Goal: Contribute content

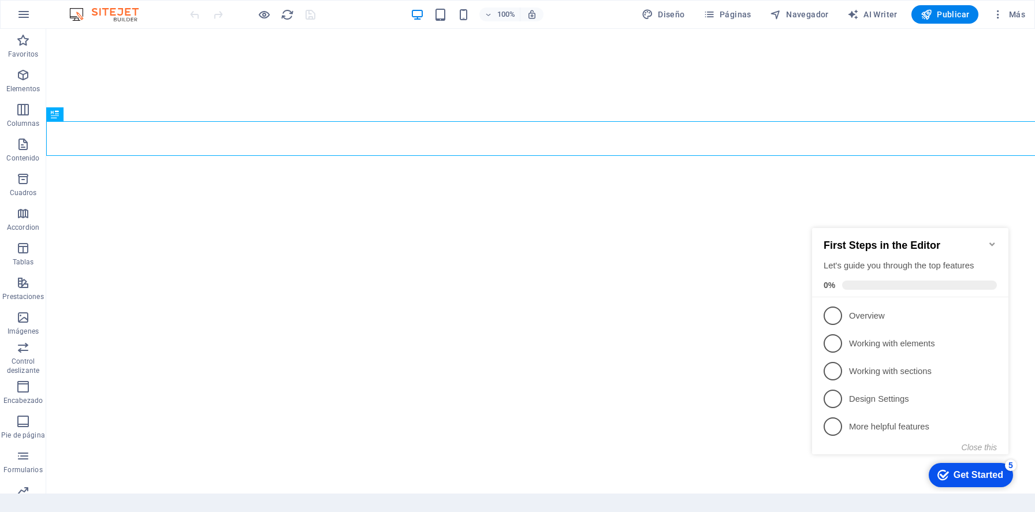
click at [993, 241] on icon "Minimize checklist" at bounding box center [992, 244] width 9 height 9
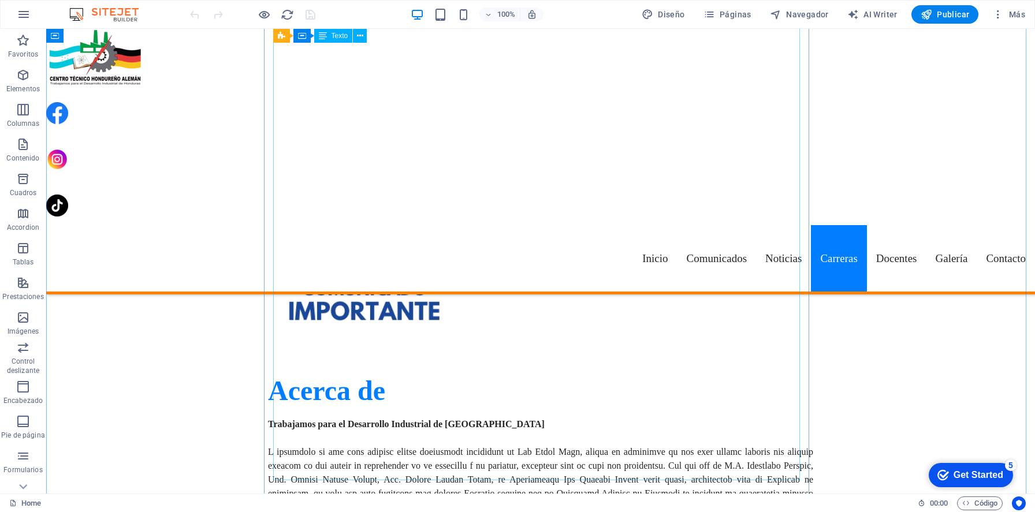
scroll to position [2694, 0]
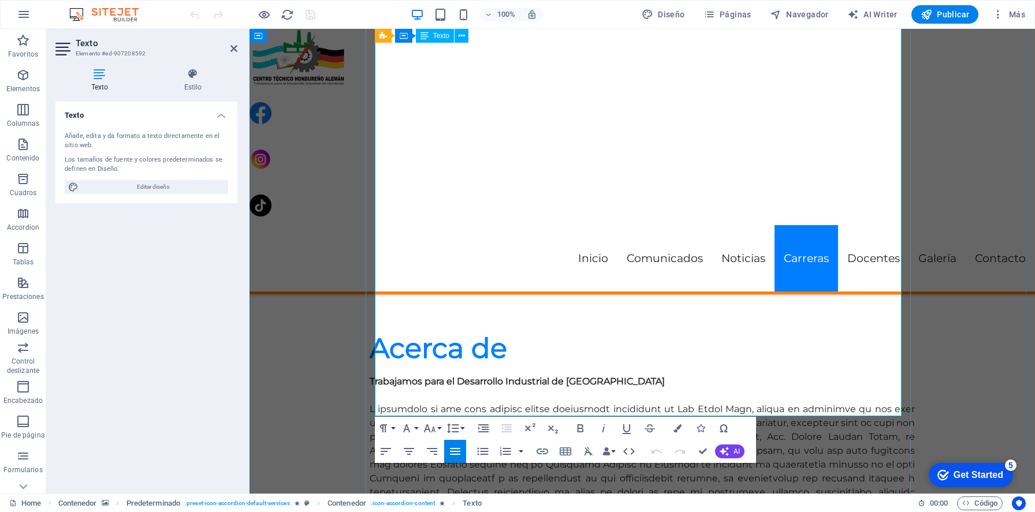
scroll to position [2721, 0]
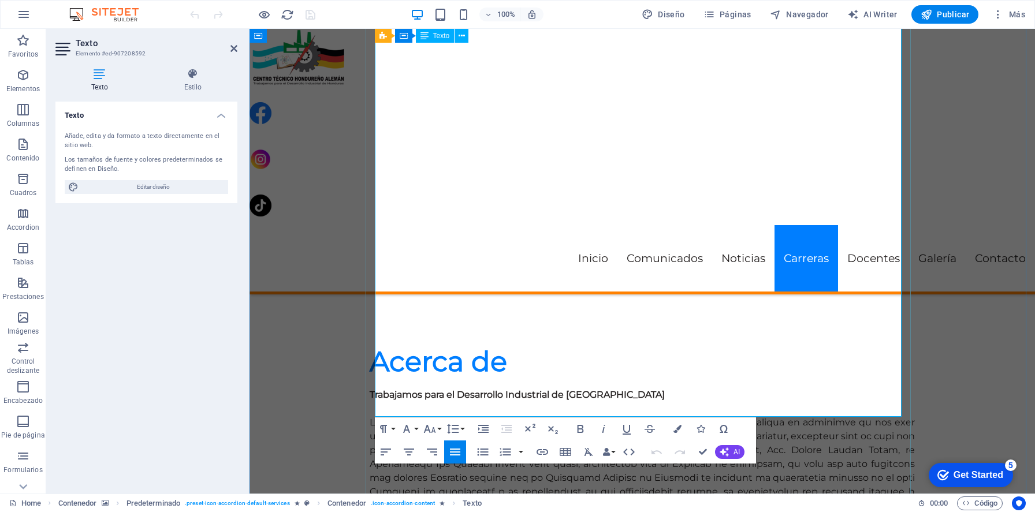
drag, startPoint x: 377, startPoint y: 215, endPoint x: 519, endPoint y: 313, distance: 172.7
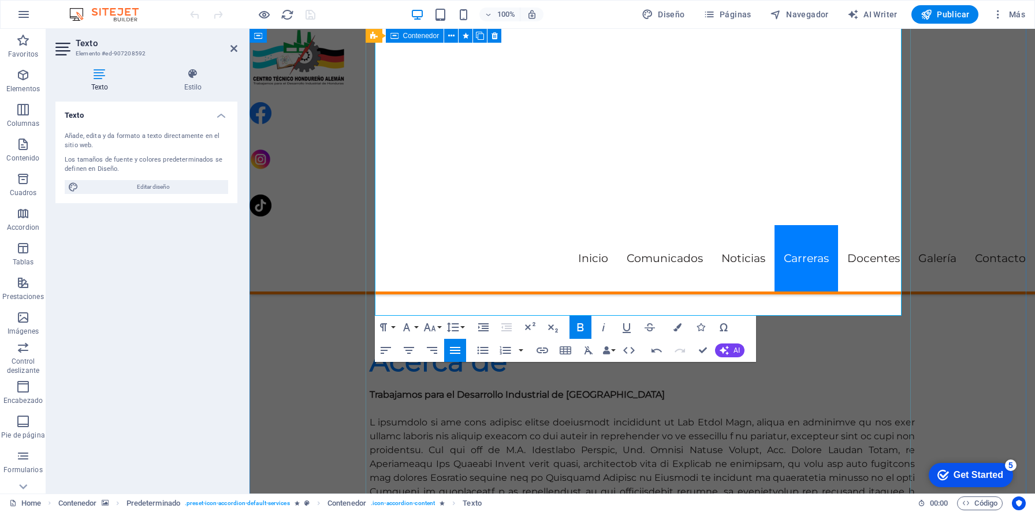
drag, startPoint x: 409, startPoint y: 211, endPoint x: 373, endPoint y: 214, distance: 36.5
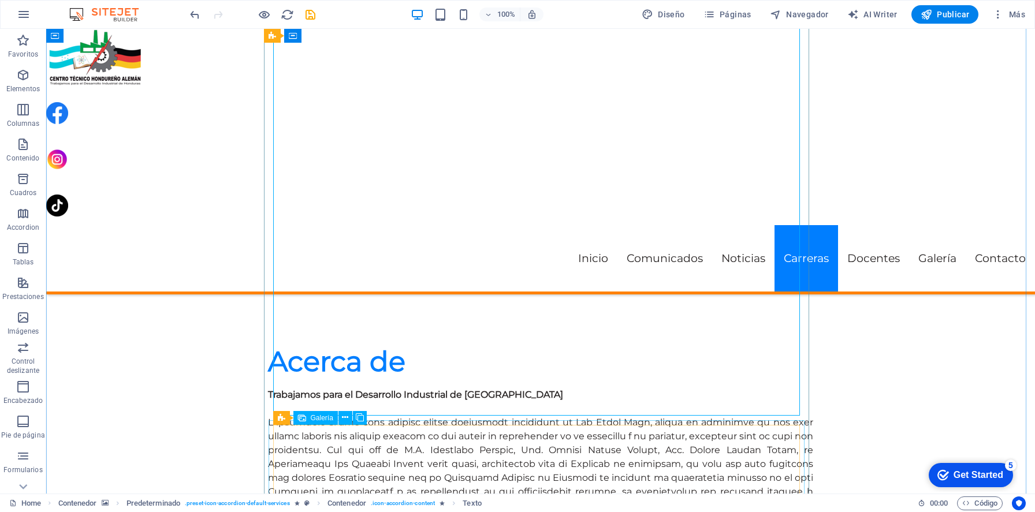
scroll to position [2755, 0]
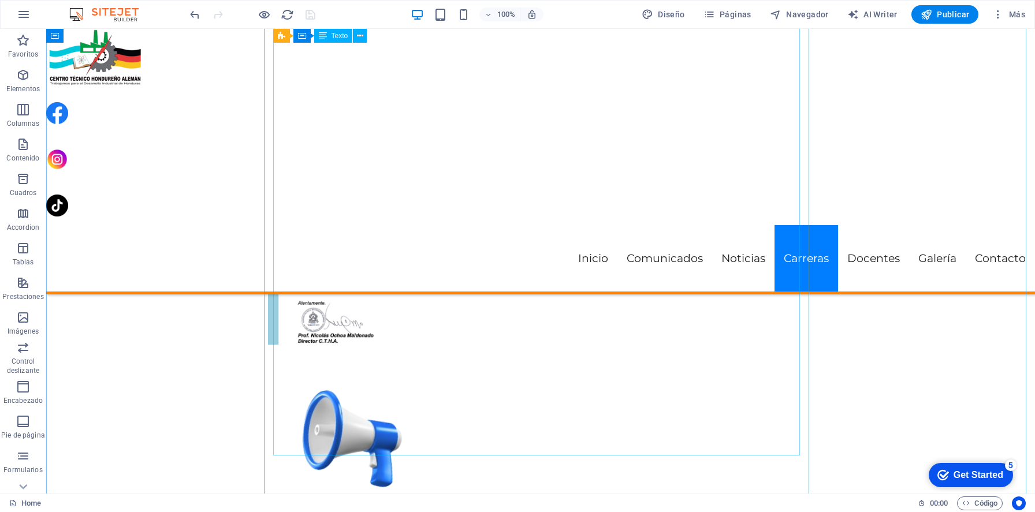
scroll to position [2362, 0]
